Goal: Transaction & Acquisition: Obtain resource

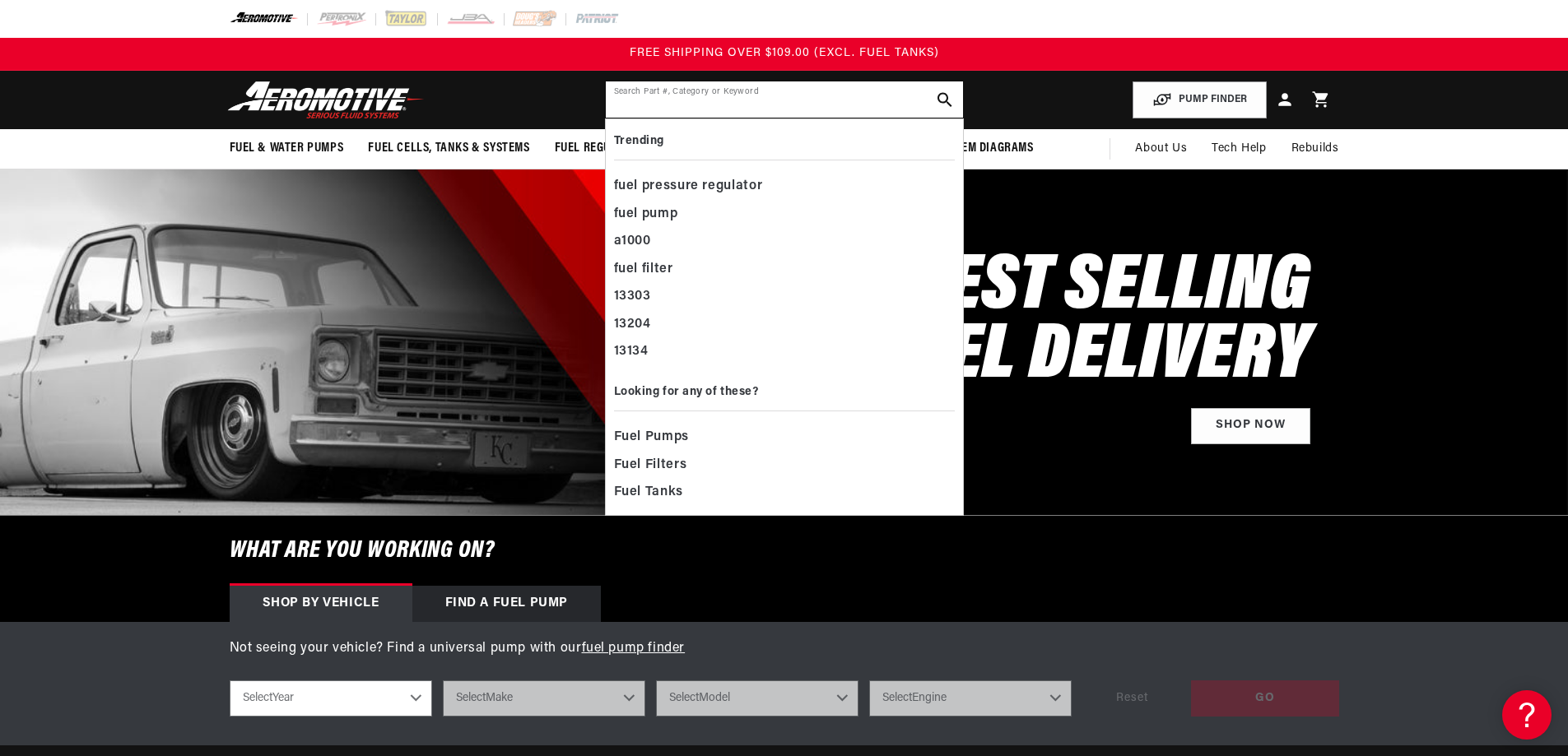
click at [653, 93] on input "text" at bounding box center [784, 100] width 357 height 36
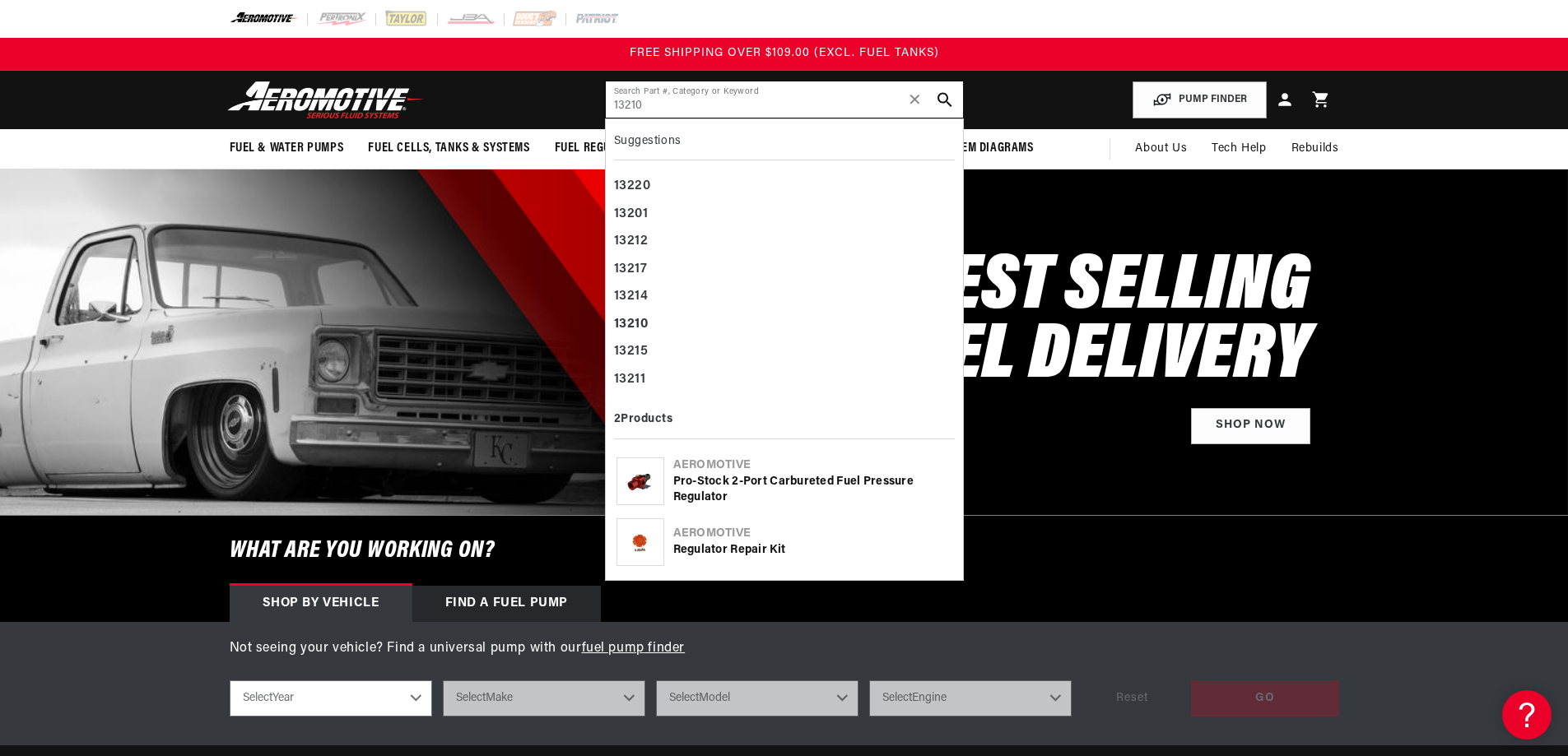
type input "13210"
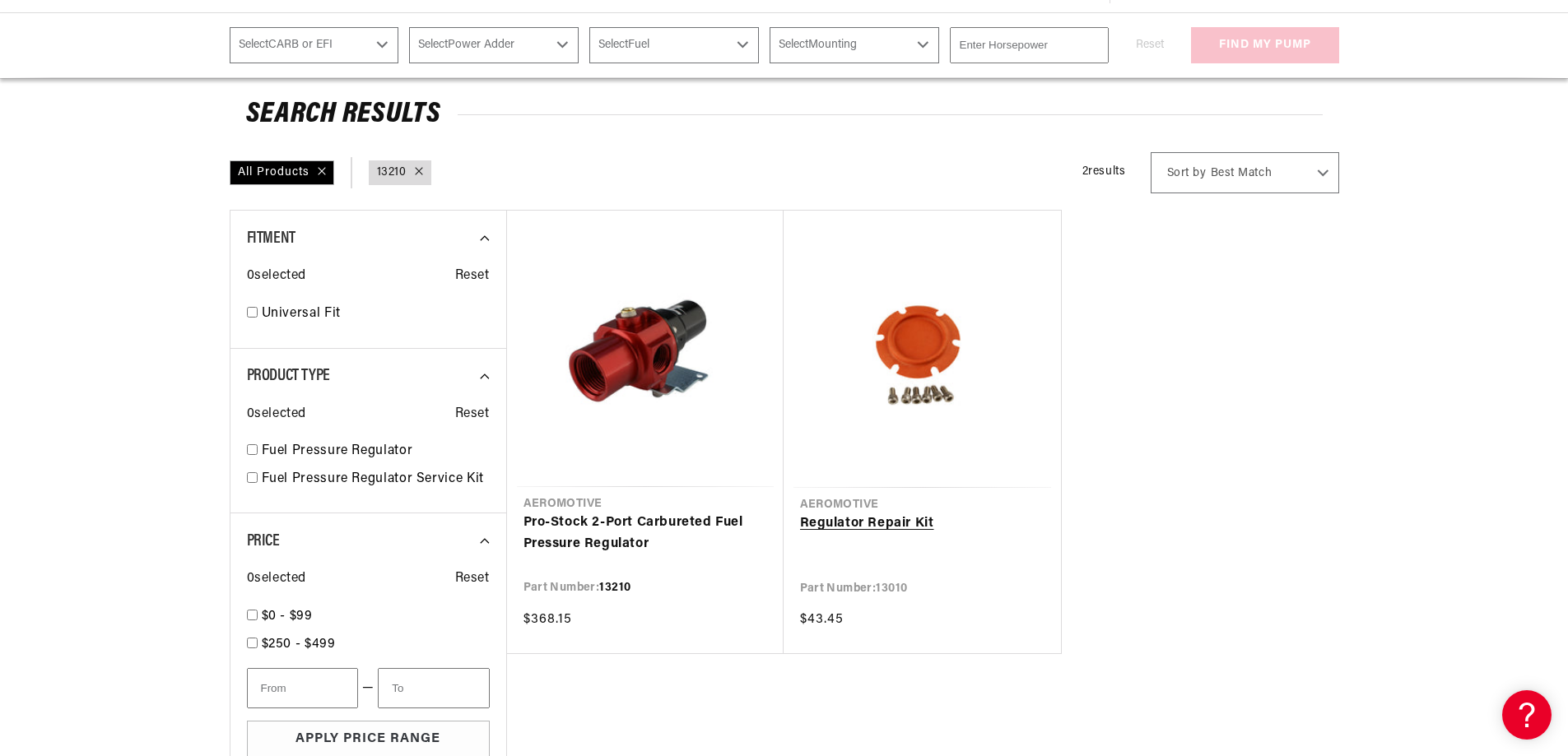
scroll to position [247, 0]
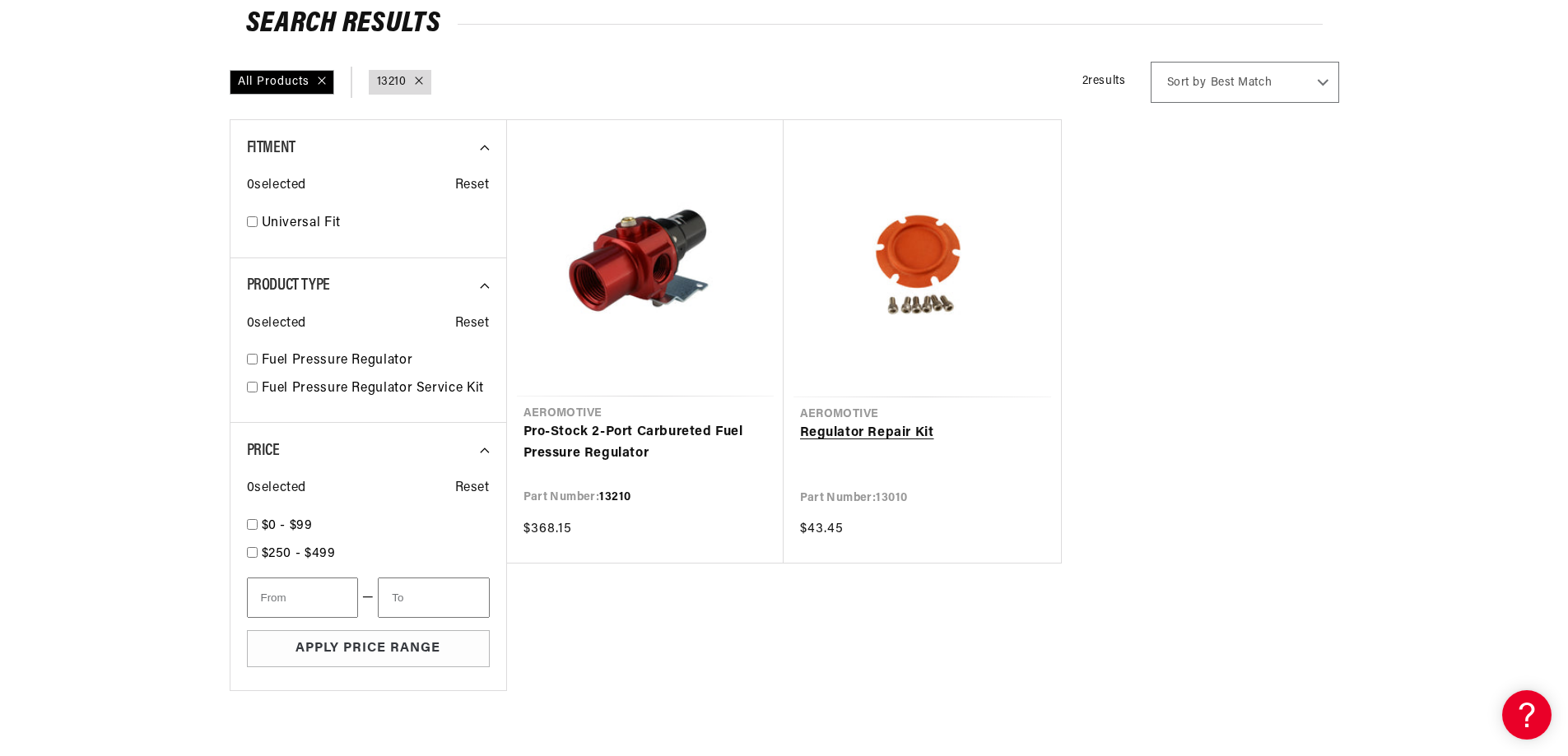
click at [895, 429] on link "Regulator Repair Kit" at bounding box center [922, 433] width 245 height 21
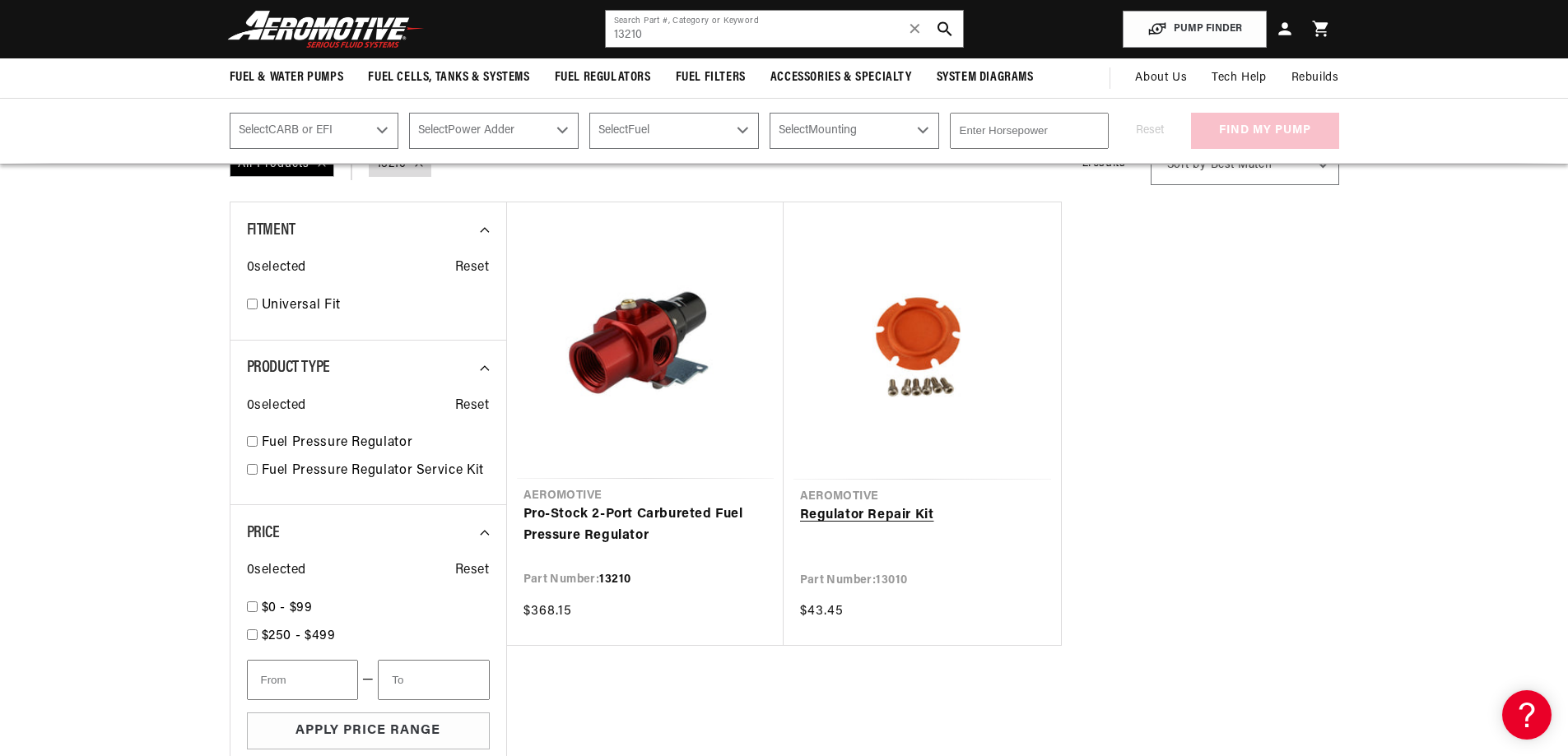
scroll to position [0, 0]
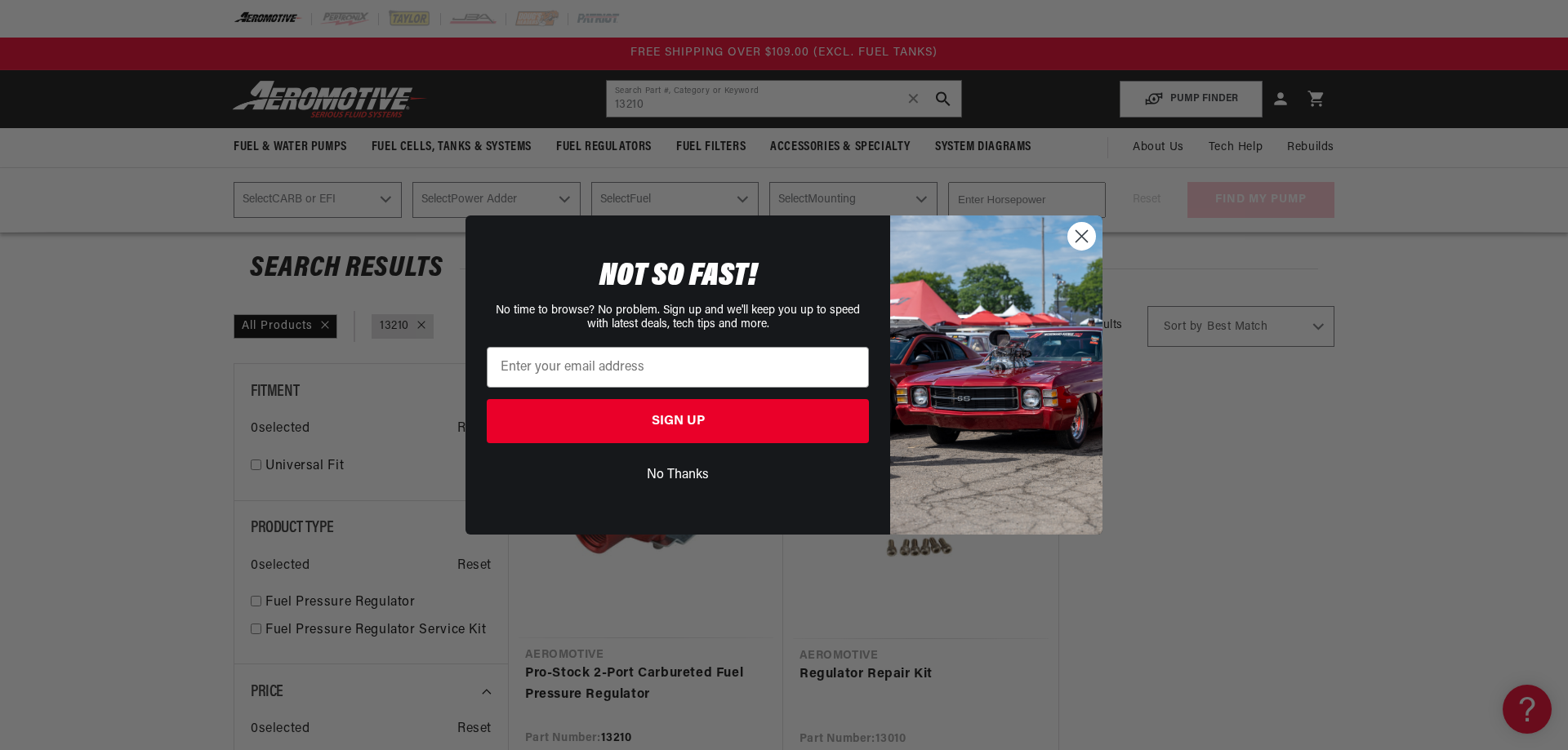
click at [1082, 233] on circle "Close dialog" at bounding box center [1082, 237] width 27 height 27
